Goal: Navigation & Orientation: Understand site structure

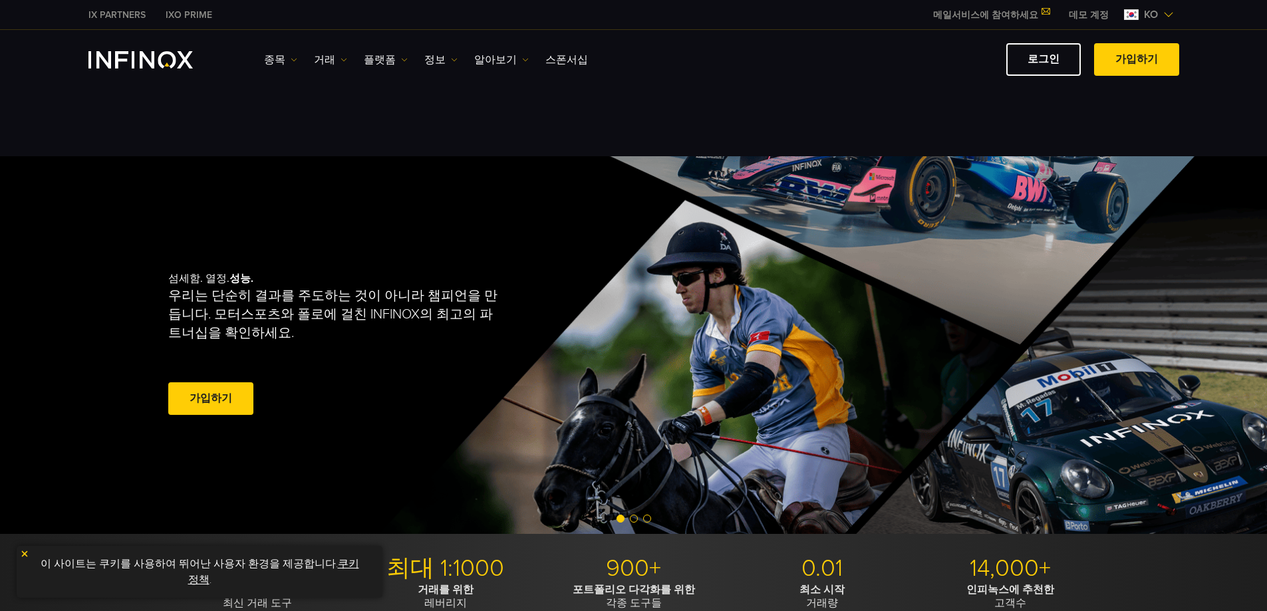
click at [719, 0] on div "IX PARTNERS IXO PRIME 메일서비스에 참여하세요 IX Daily와 투자 기회를 놓치지마세요! 지금 참여하세요! 조건 및 약관 을…" at bounding box center [633, 14] width 1117 height 29
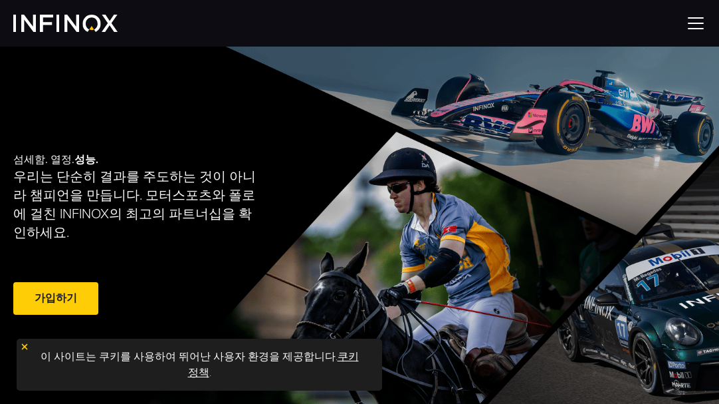
drag, startPoint x: 25, startPoint y: 345, endPoint x: 41, endPoint y: 341, distance: 16.4
click at [25, 345] on img at bounding box center [24, 346] width 9 height 9
